Goal: Register for event/course

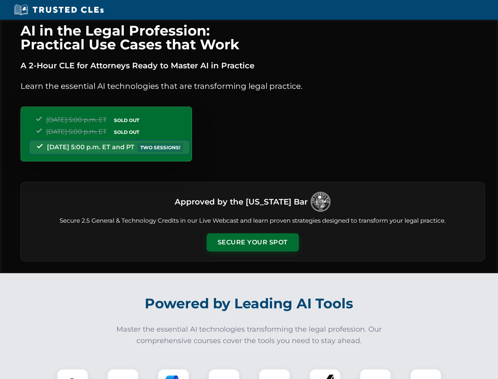
click at [252, 242] on button "Secure Your Spot" at bounding box center [253, 242] width 92 height 18
click at [73, 373] on img at bounding box center [72, 384] width 23 height 23
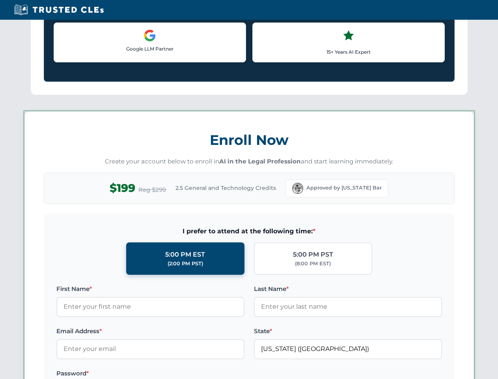
click at [174, 373] on label "Password *" at bounding box center [150, 372] width 188 height 9
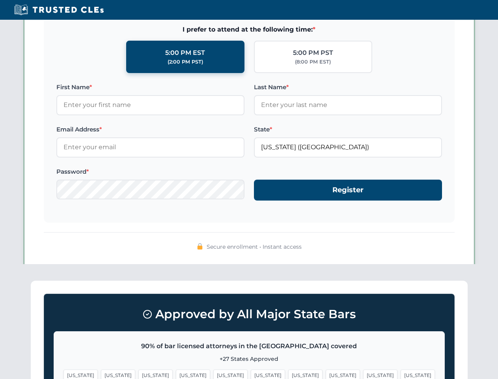
click at [363, 373] on span "[US_STATE]" at bounding box center [380, 374] width 34 height 11
